Goal: Subscribe to service/newsletter

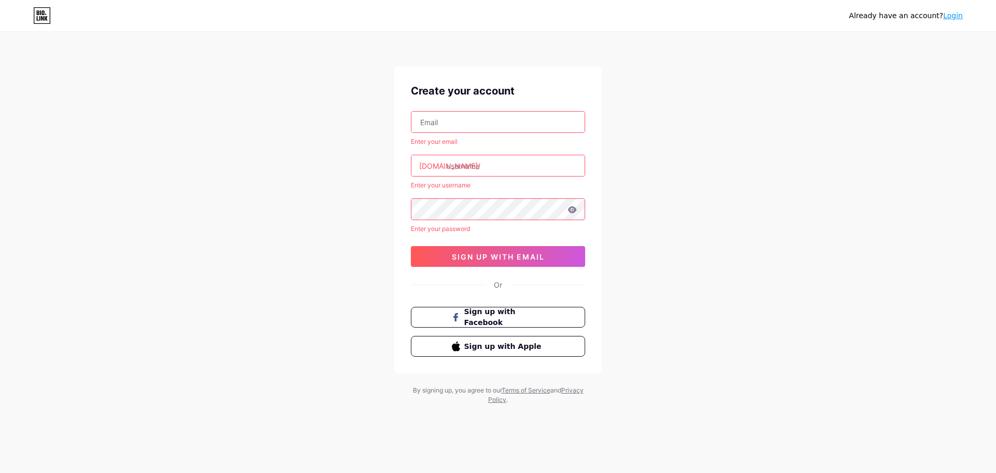
type input "[EMAIL_ADDRESS][DOMAIN_NAME]"
click at [485, 168] on input "text" at bounding box center [498, 165] width 173 height 21
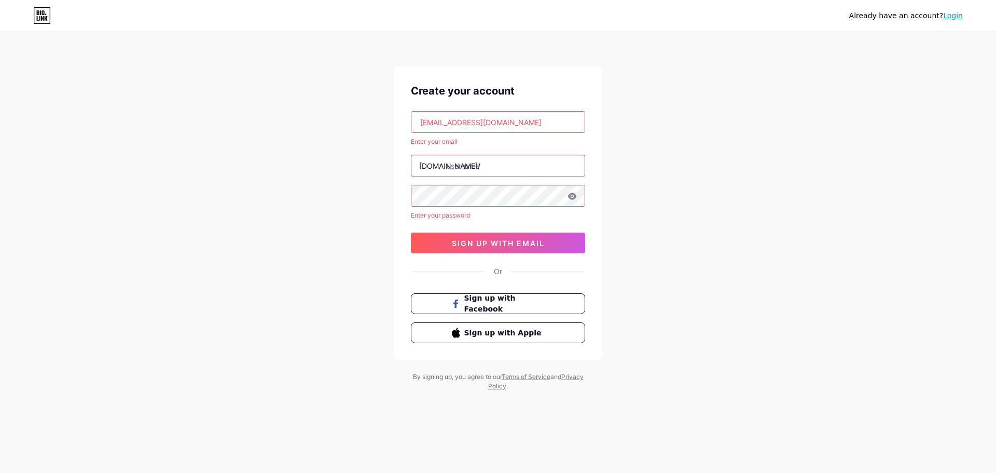
type input "س"
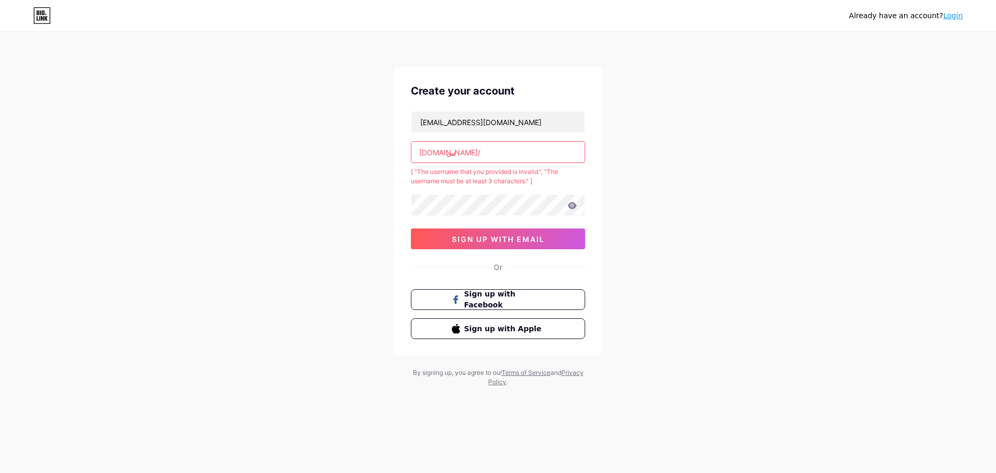
click at [510, 149] on input "س" at bounding box center [498, 152] width 173 height 21
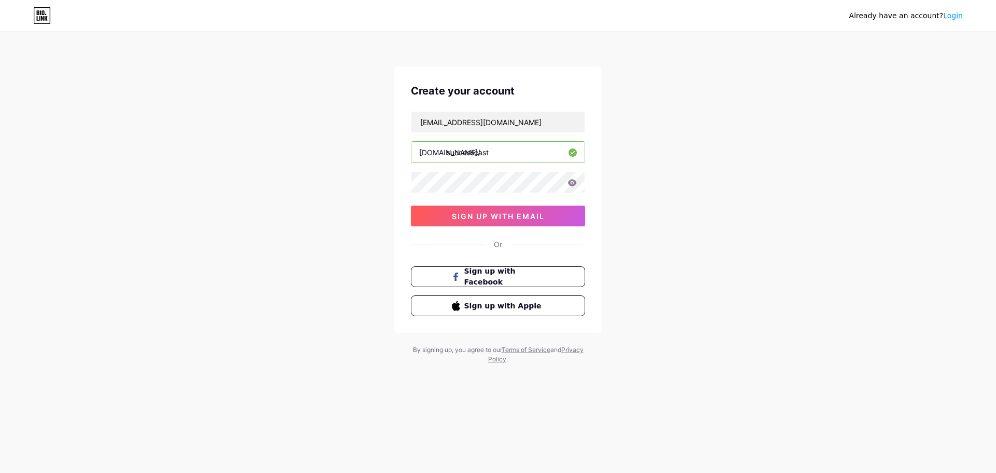
type input "successcast"
click at [523, 216] on span "sign up with email" at bounding box center [498, 216] width 93 height 9
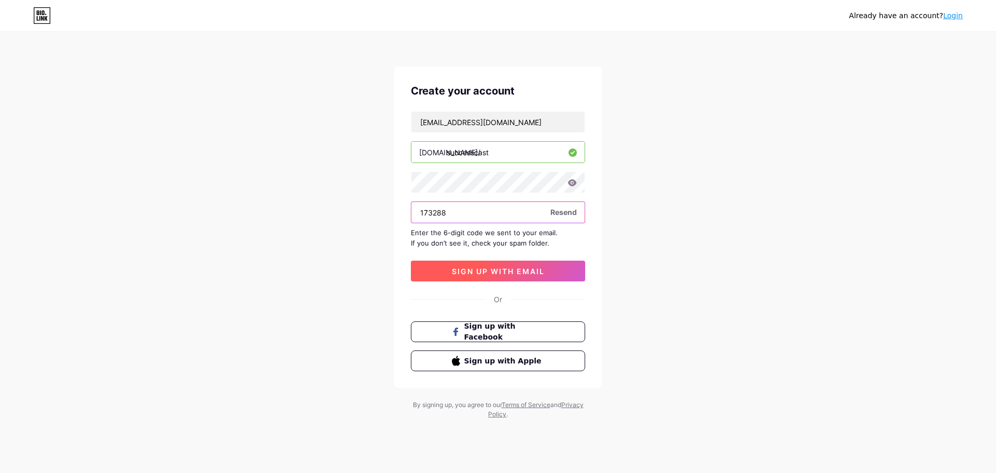
type input "173288"
click at [516, 270] on span "sign up with email" at bounding box center [498, 271] width 93 height 9
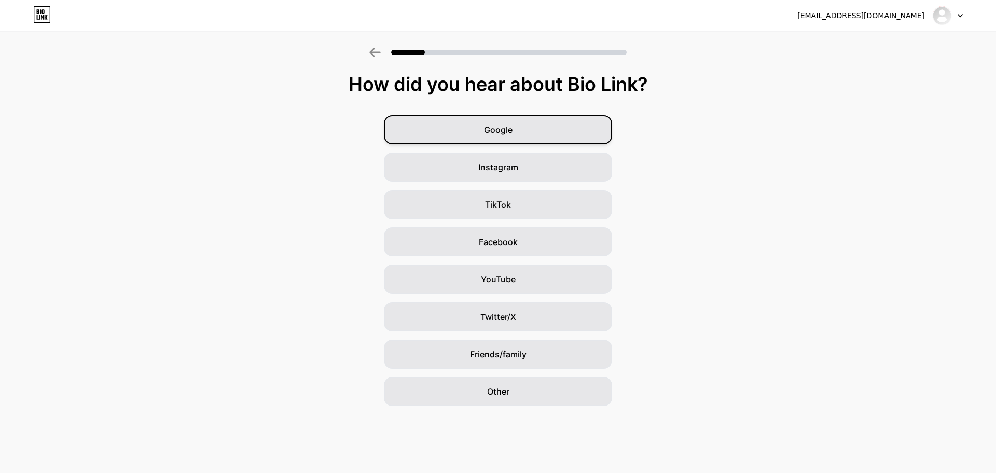
click at [524, 134] on div "Google" at bounding box center [498, 129] width 228 height 29
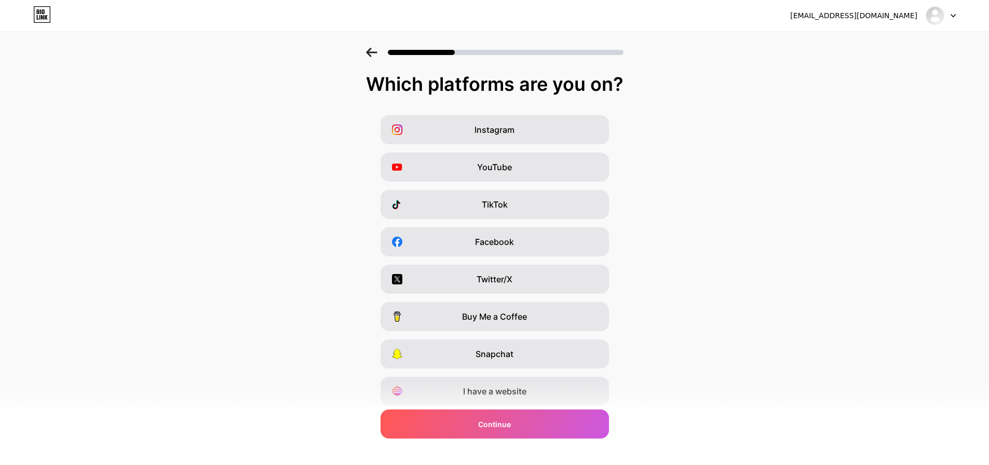
click at [509, 78] on div "Which platforms are you on?" at bounding box center [494, 84] width 968 height 21
click at [714, 144] on div "Instagram YouTube TikTok Facebook Twitter/X Buy Me a Coffee Snapchat I have a w…" at bounding box center [494, 260] width 978 height 291
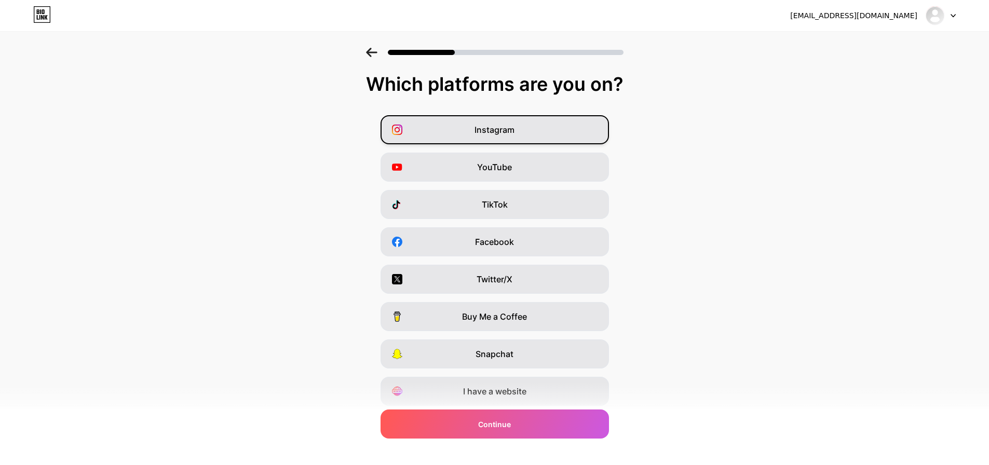
click at [508, 130] on span "Instagram" at bounding box center [494, 130] width 40 height 12
click at [496, 169] on span "YouTube" at bounding box center [494, 167] width 35 height 12
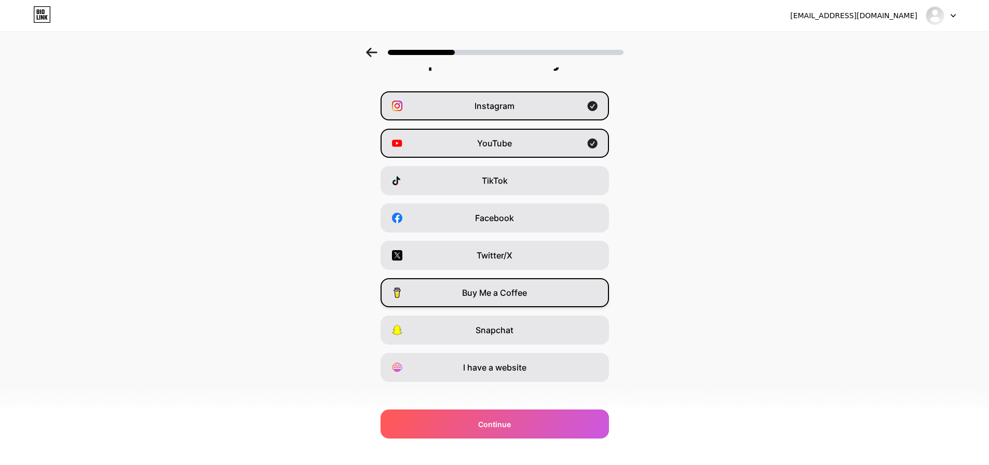
scroll to position [37, 0]
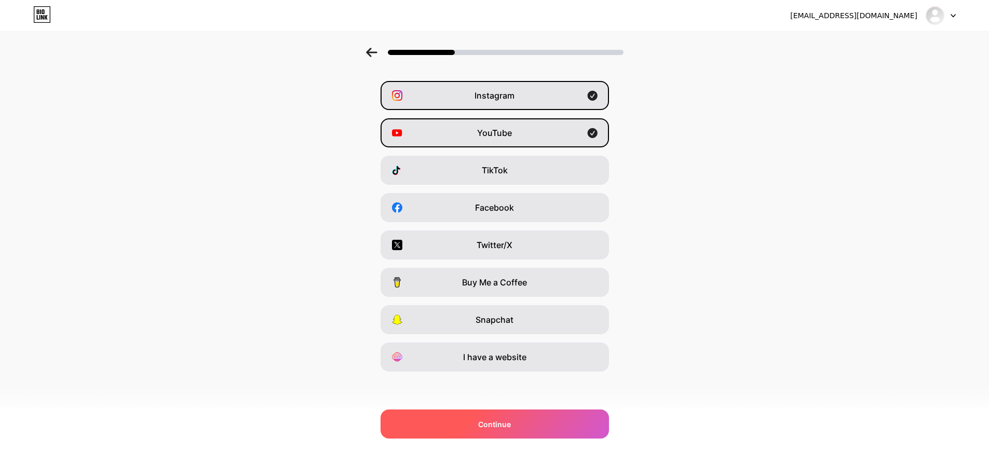
click at [500, 426] on span "Continue" at bounding box center [494, 424] width 33 height 11
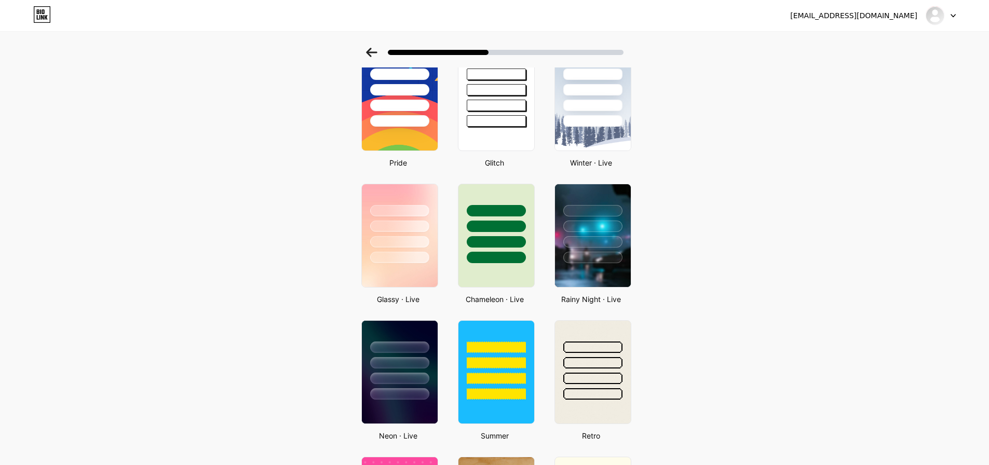
scroll to position [0, 0]
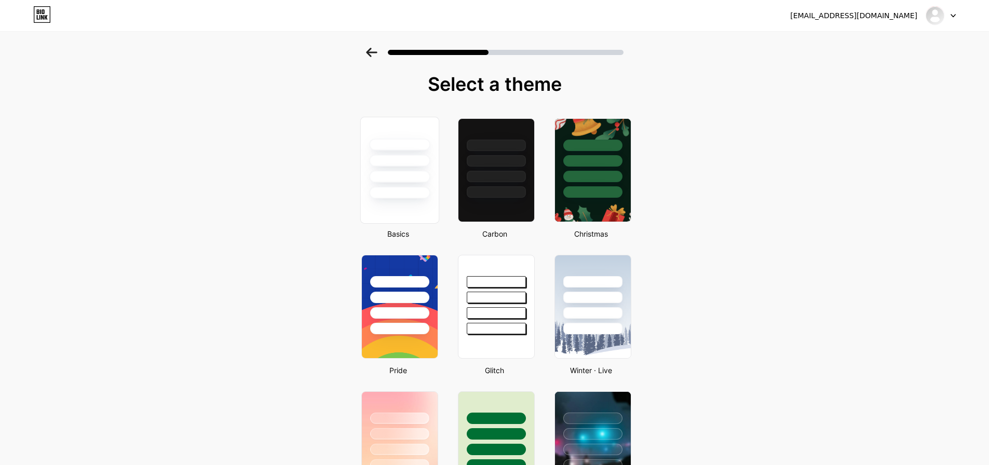
click at [378, 185] on div at bounding box center [399, 157] width 78 height 81
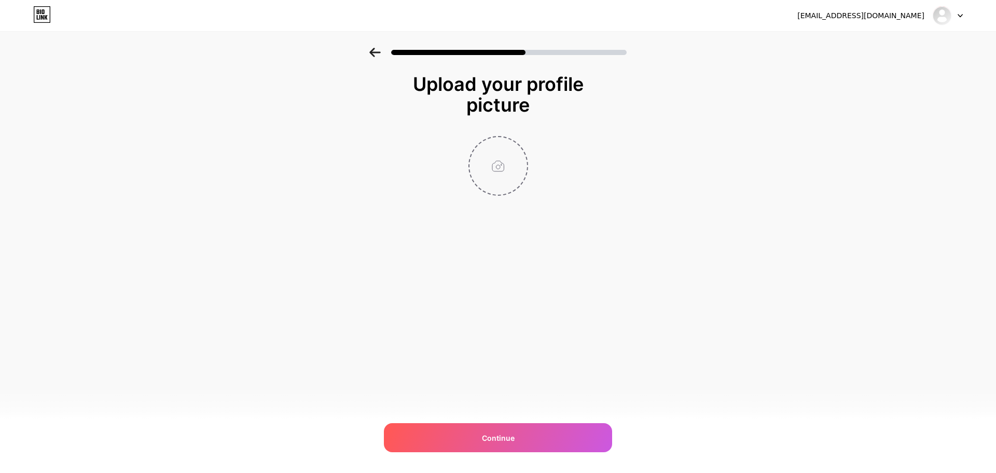
click at [501, 170] on input "file" at bounding box center [499, 166] width 58 height 58
type input "C:\fakepath\profile.jpg"
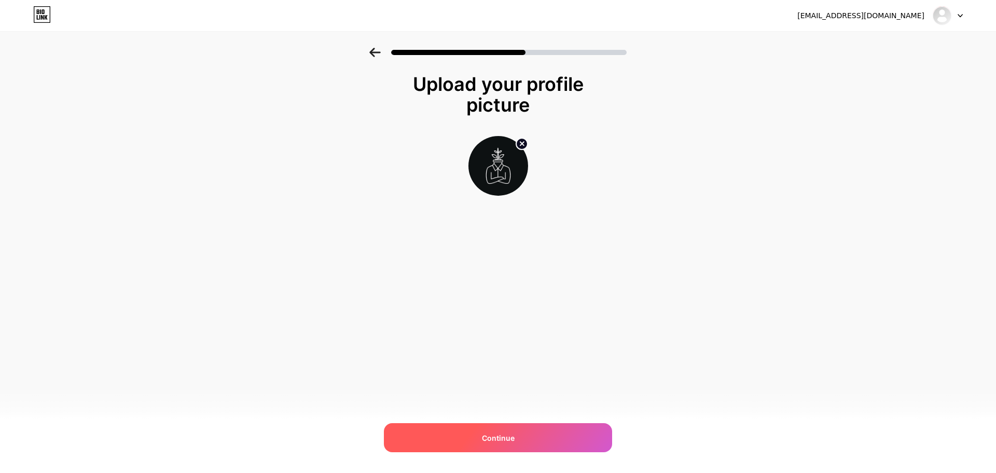
click at [497, 439] on span "Continue" at bounding box center [498, 437] width 33 height 11
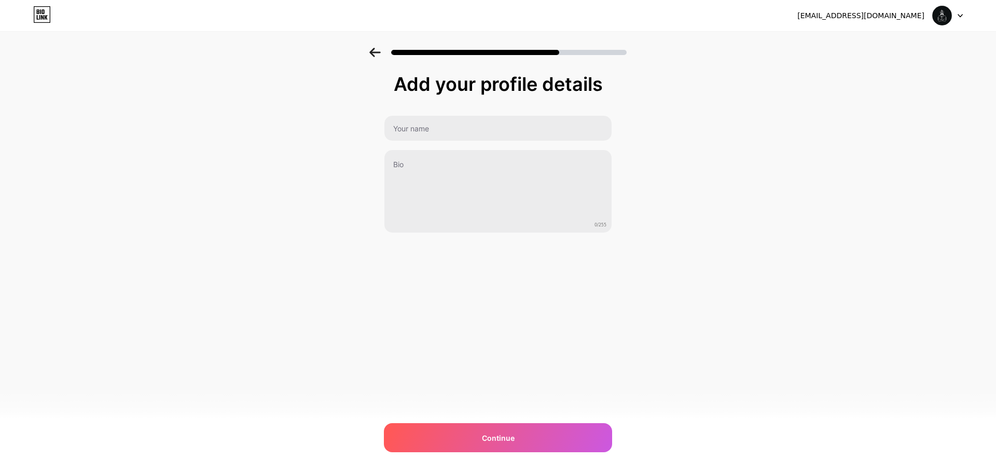
click at [447, 109] on div "Add your profile details 0/255 Continue Error" at bounding box center [498, 153] width 228 height 159
click at [449, 122] on input "text" at bounding box center [498, 128] width 227 height 25
type input "Successcast"
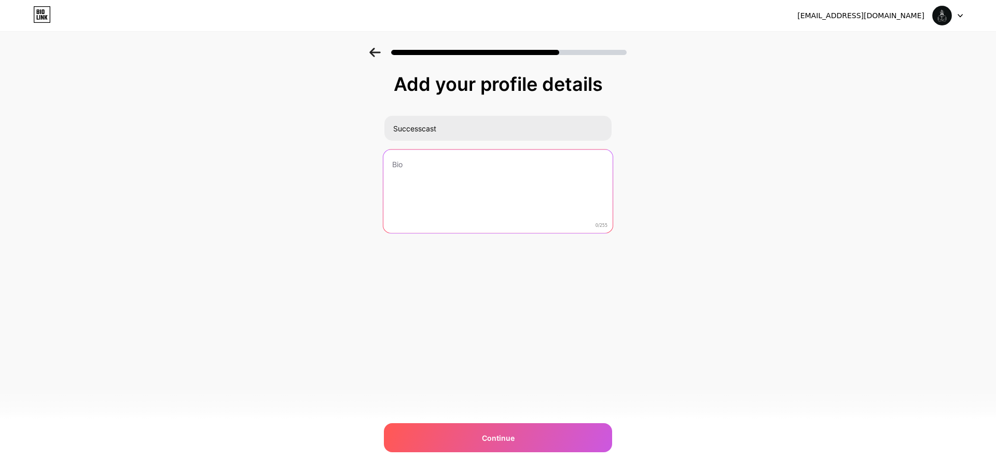
click at [420, 188] on textarea at bounding box center [498, 191] width 229 height 85
paste textarea "🎧 Success Cast | Personal Growth & development in all aspects of life."
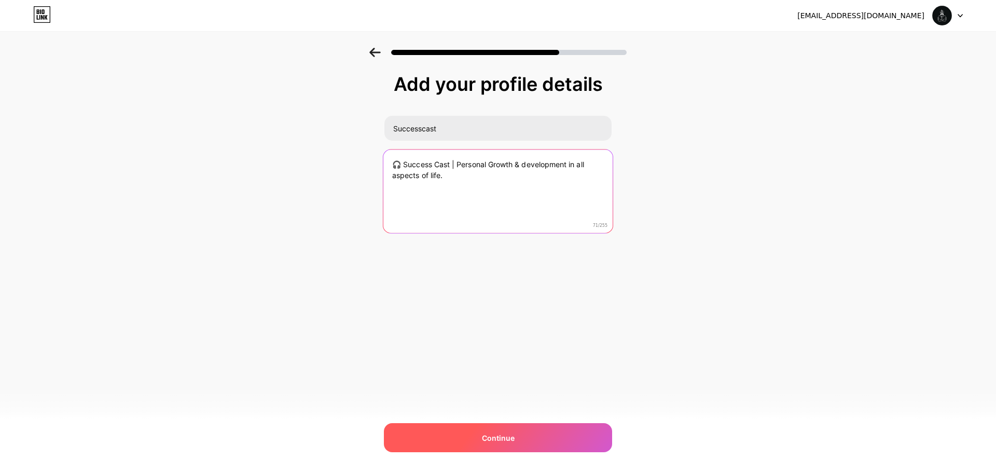
type textarea "🎧 Success Cast | Personal Growth & development in all aspects of life."
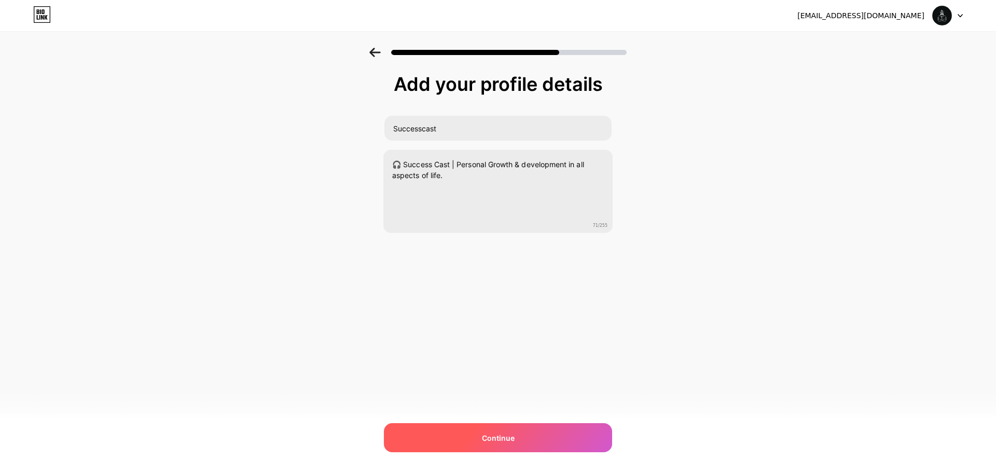
click at [496, 440] on span "Continue" at bounding box center [498, 437] width 33 height 11
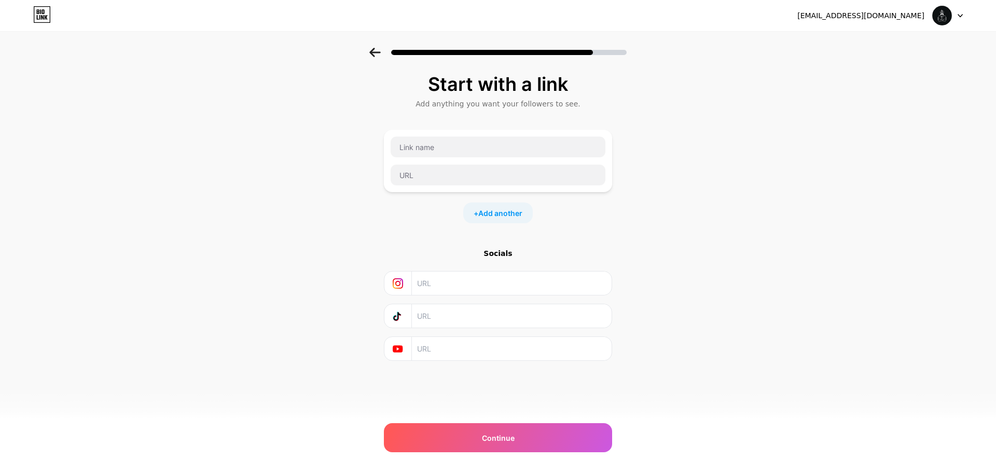
click at [451, 283] on input "text" at bounding box center [511, 282] width 188 height 23
click at [435, 359] on input "text" at bounding box center [511, 348] width 188 height 23
click at [485, 151] on input "text" at bounding box center [498, 146] width 215 height 21
click at [503, 218] on span "Add another" at bounding box center [500, 213] width 44 height 11
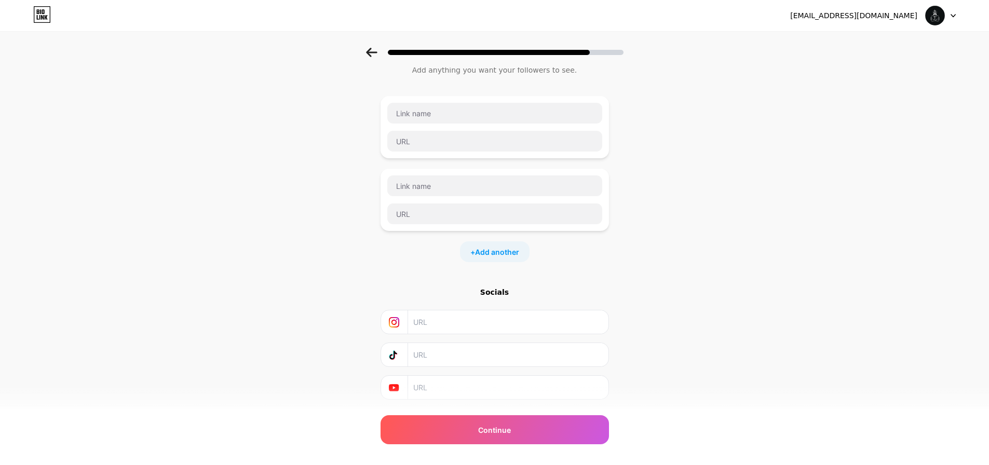
scroll to position [69, 0]
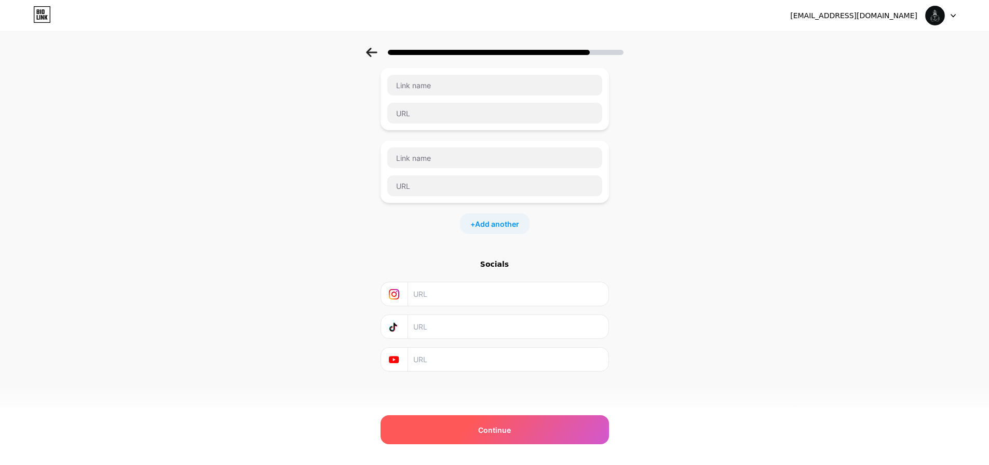
click at [494, 431] on span "Continue" at bounding box center [494, 430] width 33 height 11
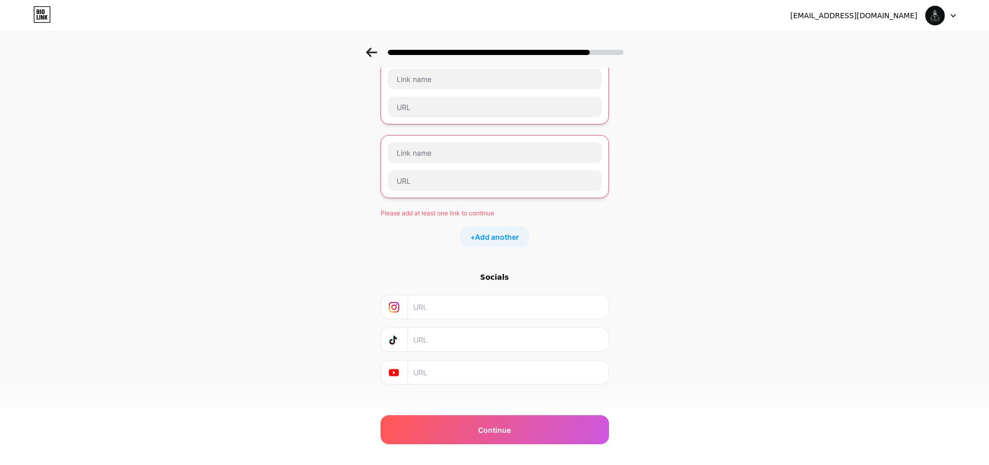
click at [460, 214] on div "Please add at least one link to continue" at bounding box center [494, 213] width 228 height 9
click at [362, 43] on div at bounding box center [494, 49] width 989 height 36
click at [371, 48] on icon at bounding box center [371, 52] width 11 height 9
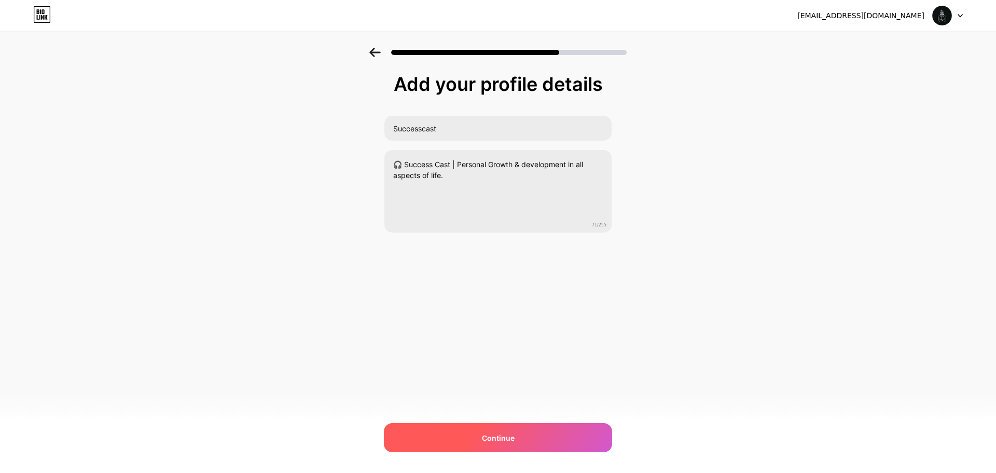
click at [508, 435] on span "Continue" at bounding box center [498, 437] width 33 height 11
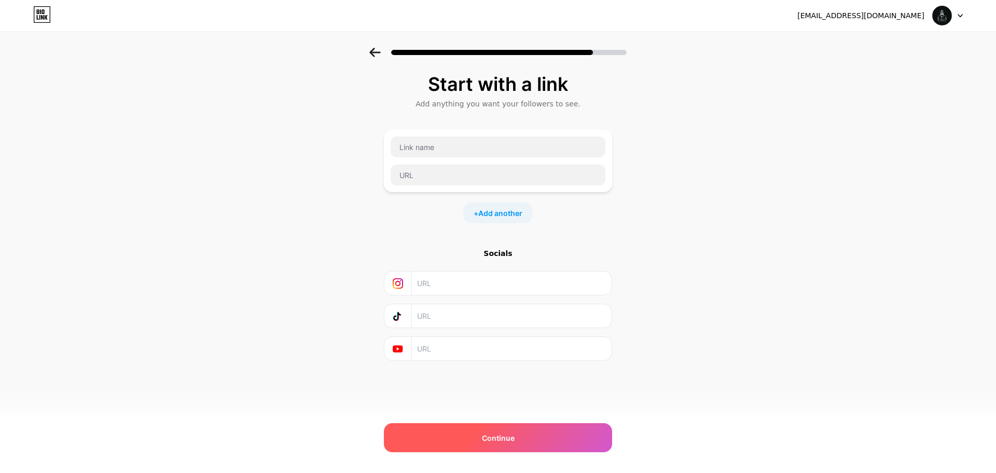
click at [503, 442] on span "Continue" at bounding box center [498, 437] width 33 height 11
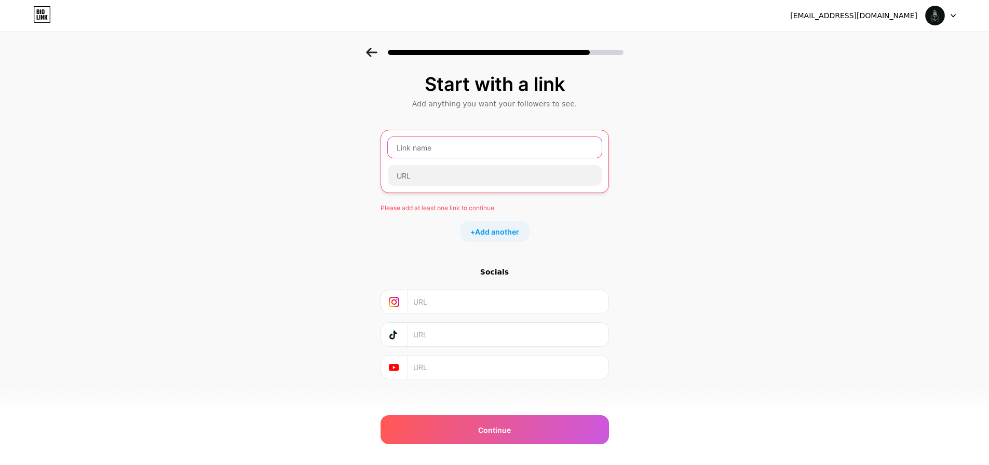
click at [466, 150] on input "text" at bounding box center [495, 147] width 214 height 21
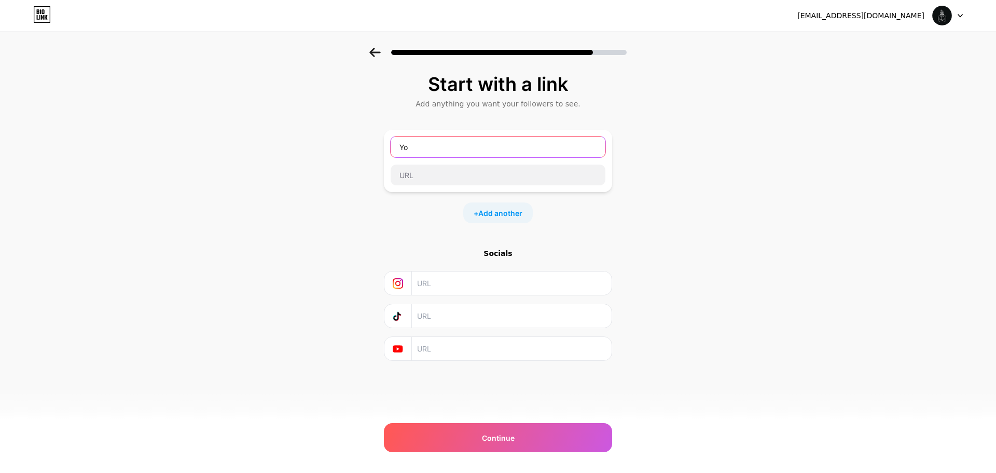
type input "Y"
click at [440, 353] on input "text" at bounding box center [511, 348] width 188 height 23
click at [437, 143] on input "text" at bounding box center [498, 146] width 215 height 21
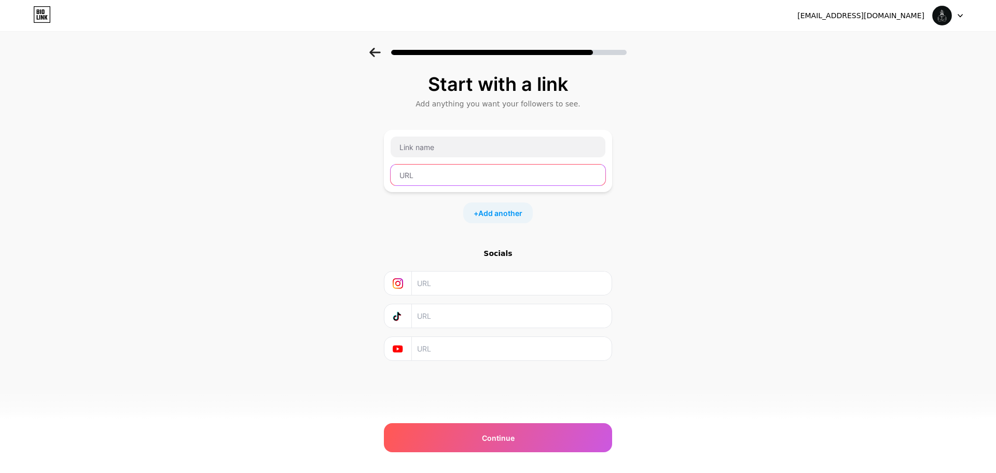
click at [437, 182] on input "text" at bounding box center [498, 175] width 215 height 21
paste input "[URL][DOMAIN_NAME]"
type input "[URL][DOMAIN_NAME]"
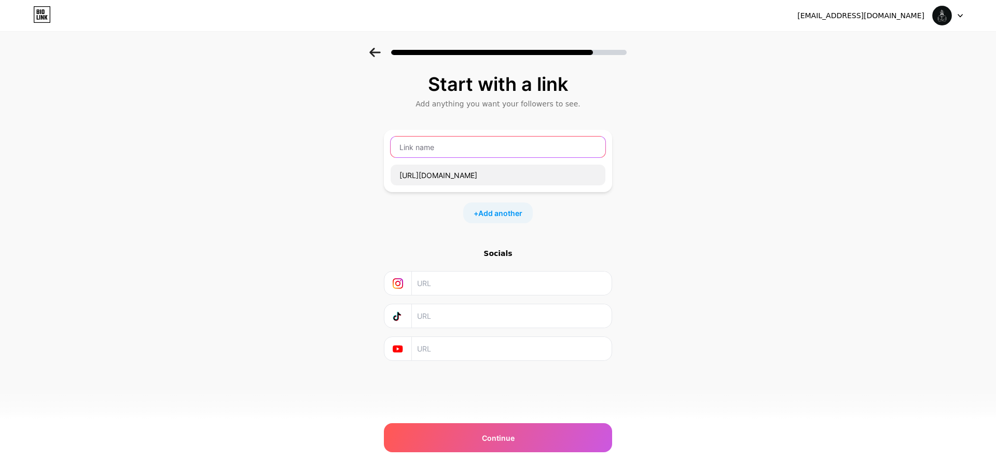
click at [436, 153] on input "text" at bounding box center [498, 146] width 215 height 21
type input "youtube"
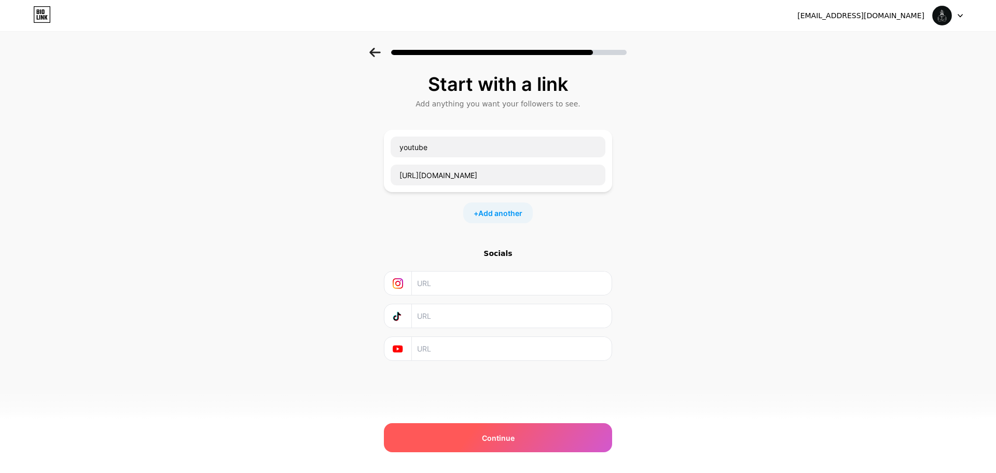
click at [563, 443] on div "Continue" at bounding box center [498, 437] width 228 height 29
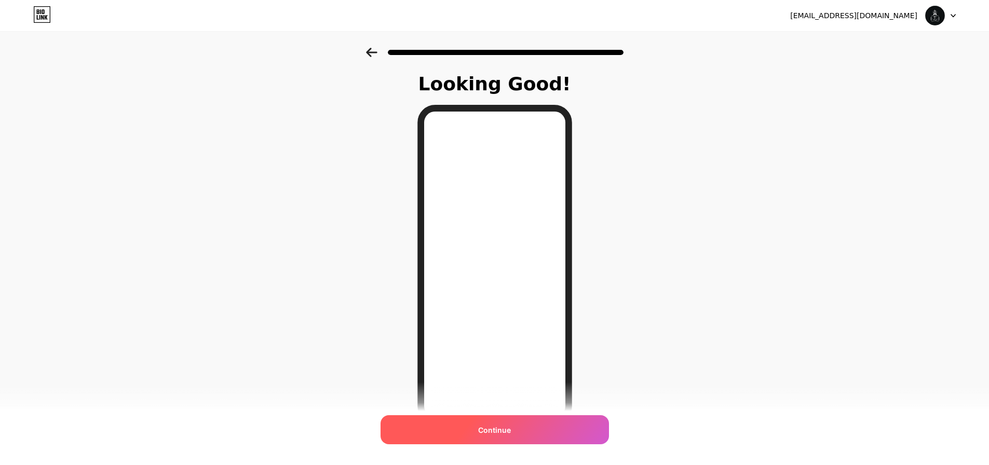
click at [494, 428] on span "Continue" at bounding box center [494, 430] width 33 height 11
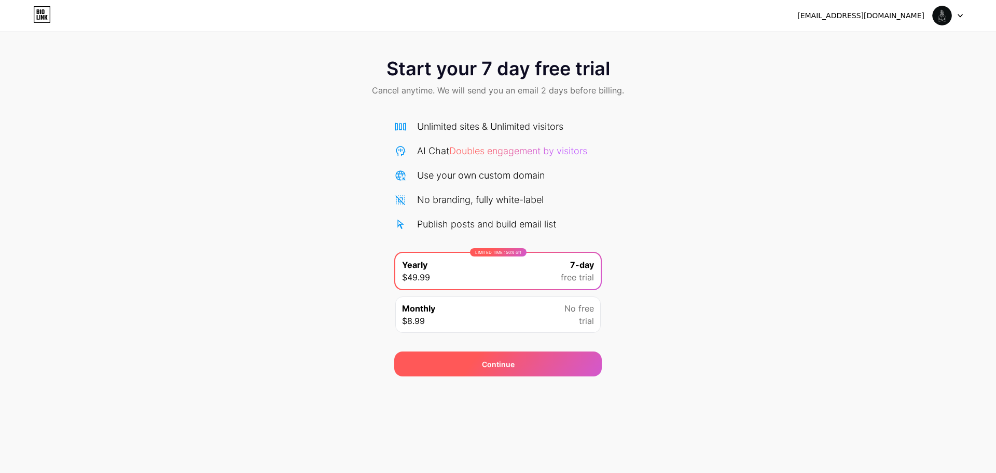
click at [492, 369] on span "Continue" at bounding box center [498, 364] width 33 height 11
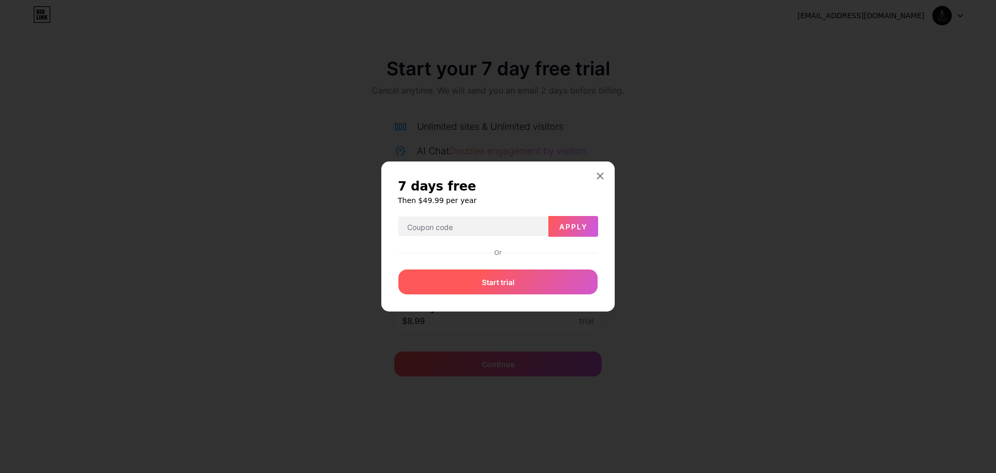
click at [505, 288] on span "Start trial" at bounding box center [498, 282] width 33 height 11
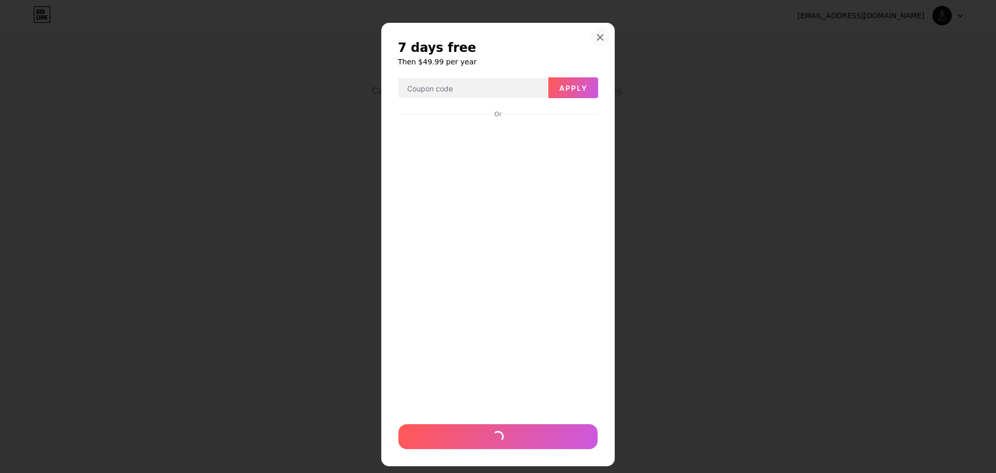
click at [595, 43] on div at bounding box center [600, 37] width 19 height 19
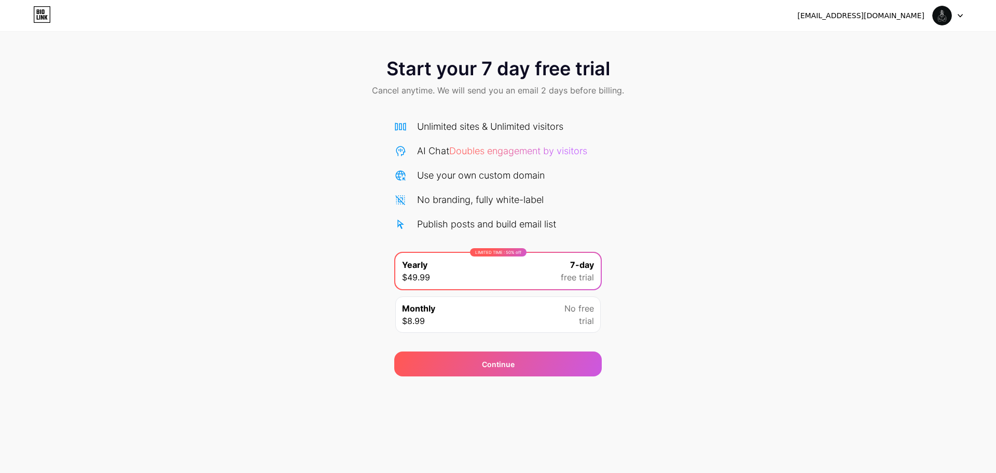
click at [432, 79] on span "Start your 7 day free trial" at bounding box center [499, 68] width 224 height 21
click at [45, 8] on icon at bounding box center [42, 14] width 18 height 17
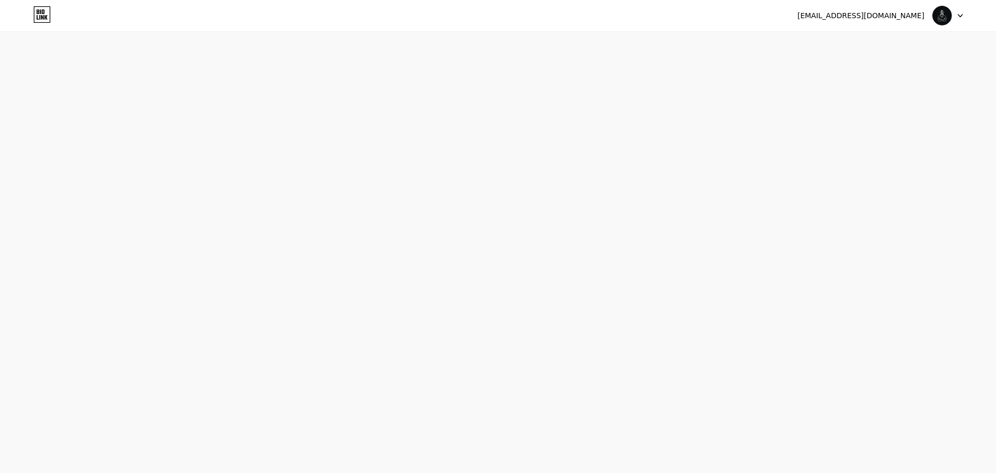
click at [45, 17] on icon at bounding box center [46, 17] width 3 height 5
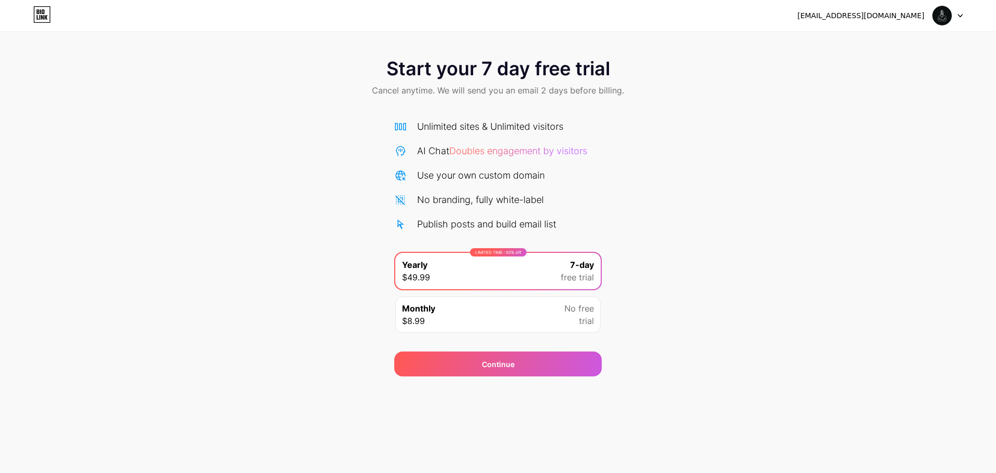
click at [481, 323] on div "Monthly $8.99 No free trial" at bounding box center [498, 314] width 206 height 36
click at [470, 289] on div "LIMITED TIME : 50% off Yearly $49.99 7-day free trial" at bounding box center [498, 271] width 206 height 36
drag, startPoint x: 498, startPoint y: 141, endPoint x: 470, endPoint y: 85, distance: 63.1
click at [498, 141] on div "Unlimited sites & Unlimited visitors AI Chat Doubles engagement by visitors Use…" at bounding box center [498, 175] width 208 height 112
click at [467, 75] on span "Start your 7 day free trial" at bounding box center [499, 68] width 224 height 21
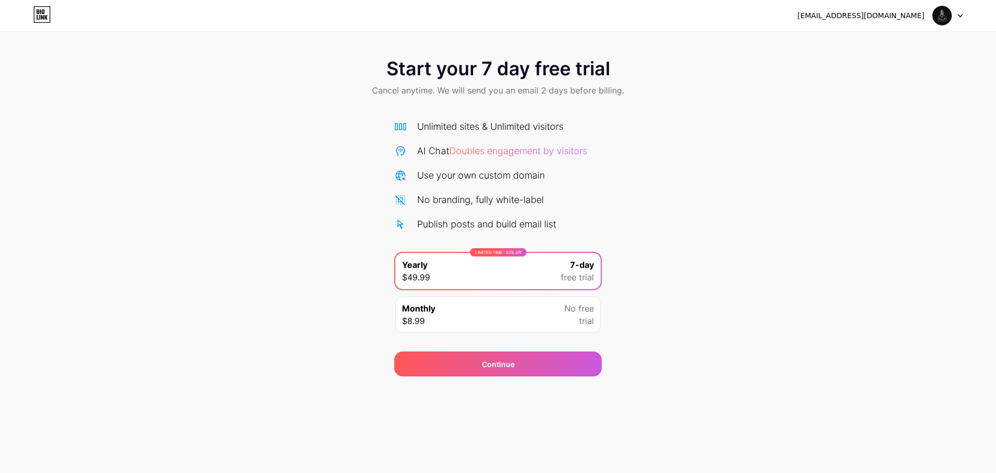
click at [970, 4] on div "[EMAIL_ADDRESS][DOMAIN_NAME] Logout" at bounding box center [498, 15] width 996 height 31
click at [958, 17] on icon at bounding box center [960, 16] width 5 height 4
click at [875, 19] on div "[EMAIL_ADDRESS][DOMAIN_NAME]" at bounding box center [861, 15] width 127 height 11
click at [220, 168] on div "Start your 7 day free trial Cancel anytime. We will send you an email 2 days be…" at bounding box center [498, 212] width 996 height 328
click at [436, 201] on div "No branding, fully white-label" at bounding box center [480, 200] width 127 height 14
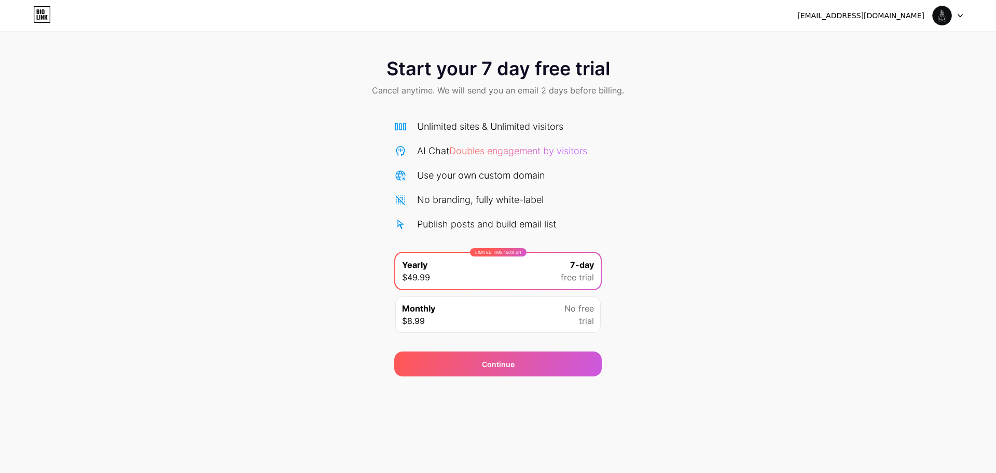
click at [414, 446] on div "[EMAIL_ADDRESS][DOMAIN_NAME] Logout Link Copied Start your 7 day free trial Can…" at bounding box center [498, 236] width 996 height 473
